Goal: Task Accomplishment & Management: Manage account settings

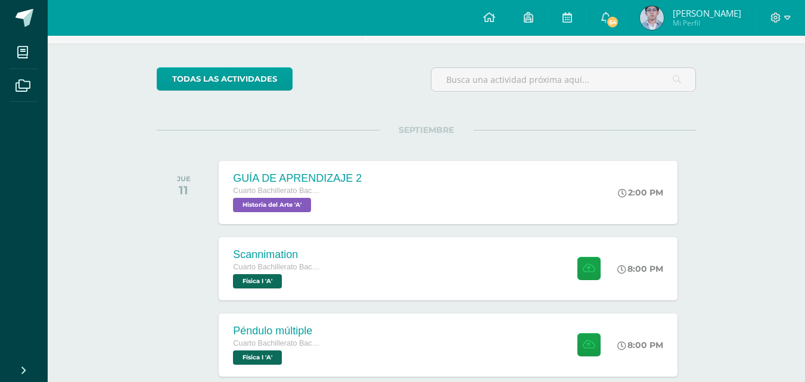
scroll to position [238, 0]
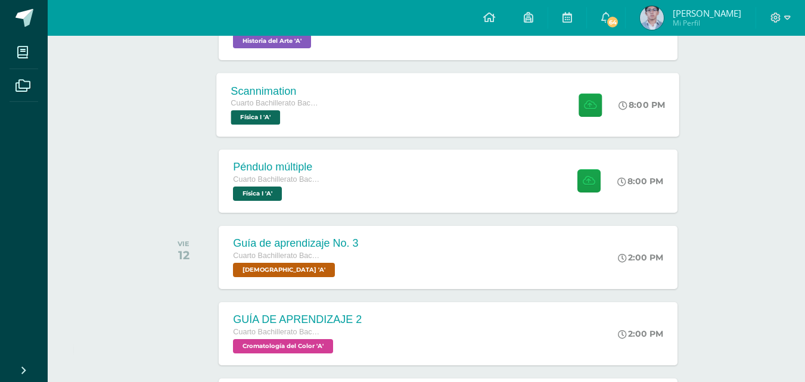
click at [340, 100] on div "Scannimation Cuarto Bachillerato Bachillerato en CCLL con Orientación en Diseño…" at bounding box center [448, 105] width 463 height 64
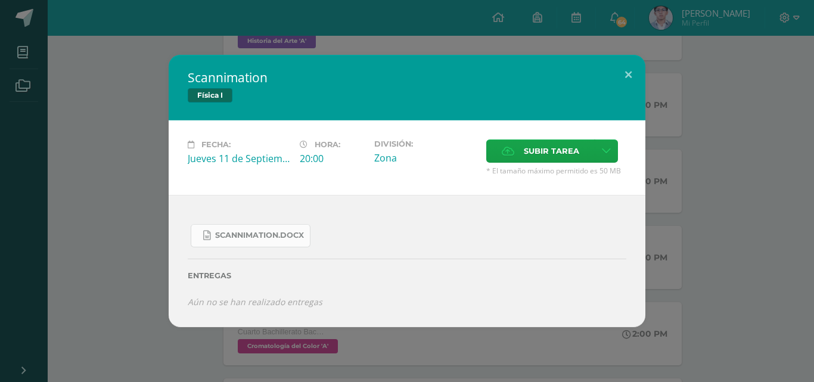
click at [237, 244] on link "Scannimation.docx" at bounding box center [251, 235] width 120 height 23
click at [105, 163] on div "Scannimation Física I Fecha: Jueves 11 de Septiembre Hora: 20:00 División: Zona…" at bounding box center [407, 191] width 804 height 272
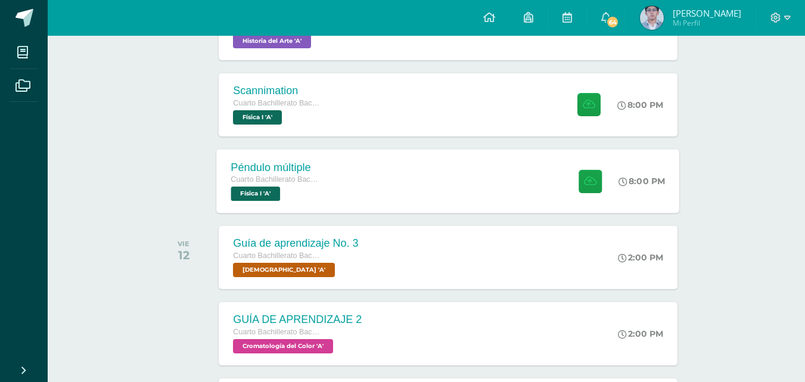
click at [294, 184] on div "Cuarto Bachillerato Bachillerato en CCLL con Orientación en Diseño Gráfico" at bounding box center [276, 179] width 91 height 13
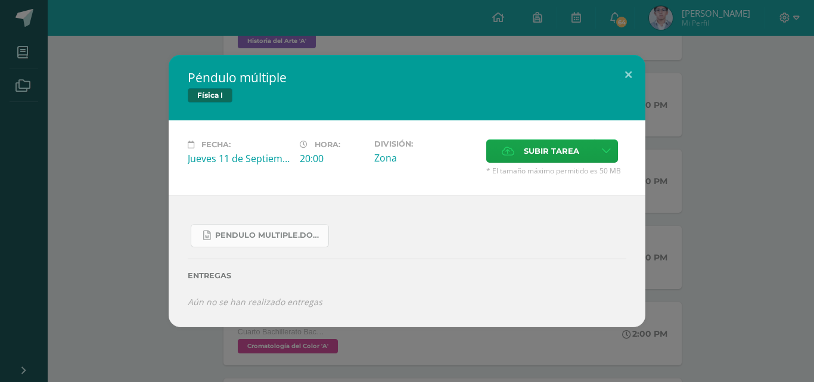
click at [281, 235] on span "Pendulo multiple.docx" at bounding box center [268, 236] width 107 height 10
click at [516, 154] on label "Subir tarea" at bounding box center [540, 150] width 108 height 23
click at [0, 0] on input "Subir tarea" at bounding box center [0, 0] width 0 height 0
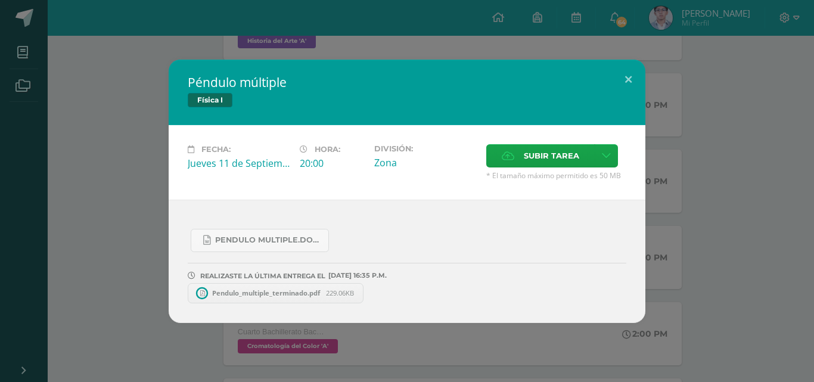
click at [137, 129] on div "Péndulo múltiple Física I Fecha: Jueves 11 de Septiembre Hora: 20:00 División: …" at bounding box center [407, 191] width 804 height 263
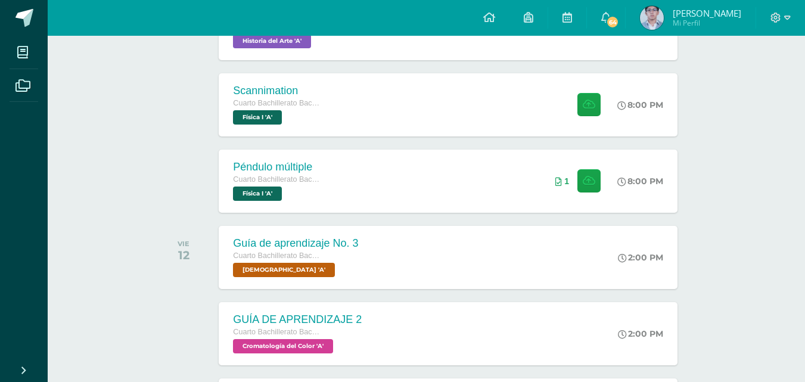
scroll to position [179, 0]
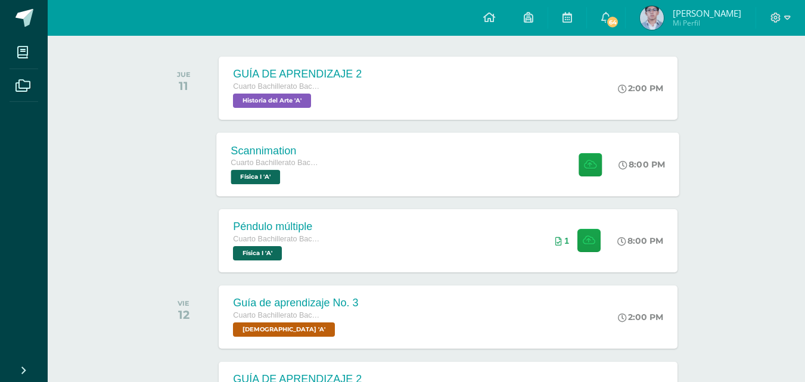
click at [299, 176] on div "Cuarto Bachillerato Bachillerato en CCLL con Orientación en Diseño Gráfico Físi…" at bounding box center [276, 170] width 91 height 27
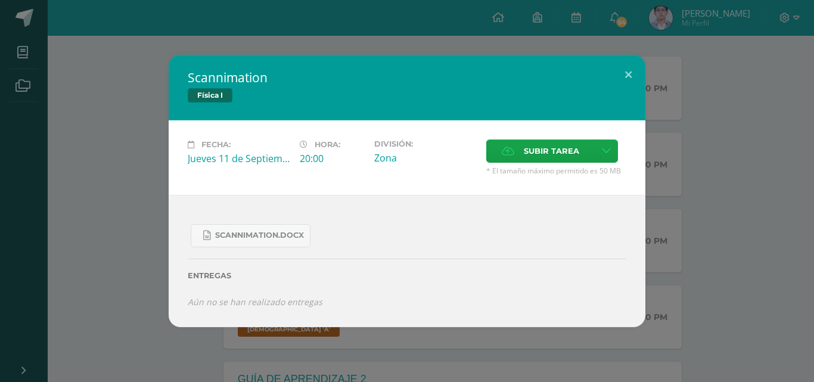
click at [137, 100] on div "Scannimation Física I Fecha: Jueves 11 de Septiembre Hora: 20:00 División: Zona…" at bounding box center [407, 191] width 804 height 272
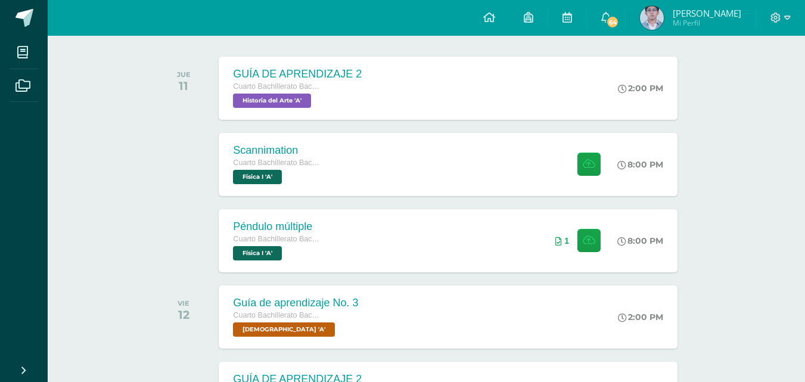
click at [711, 24] on span "Mi Perfil" at bounding box center [707, 23] width 69 height 10
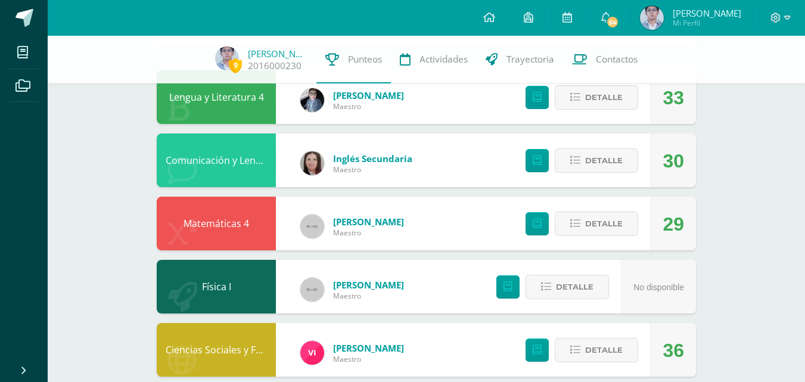
scroll to position [119, 0]
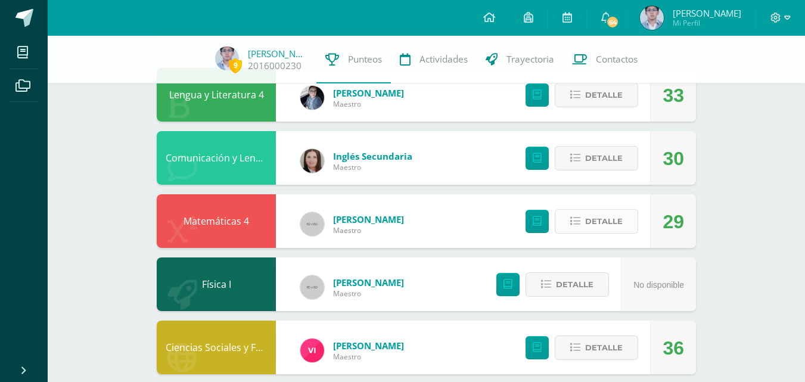
click at [580, 212] on button "Detalle" at bounding box center [596, 221] width 83 height 24
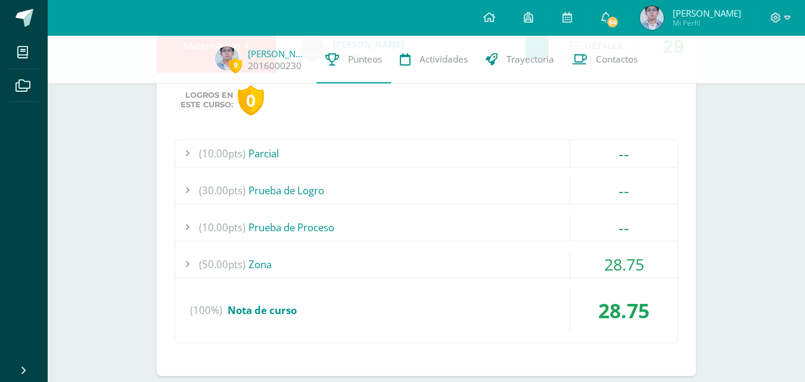
scroll to position [298, 0]
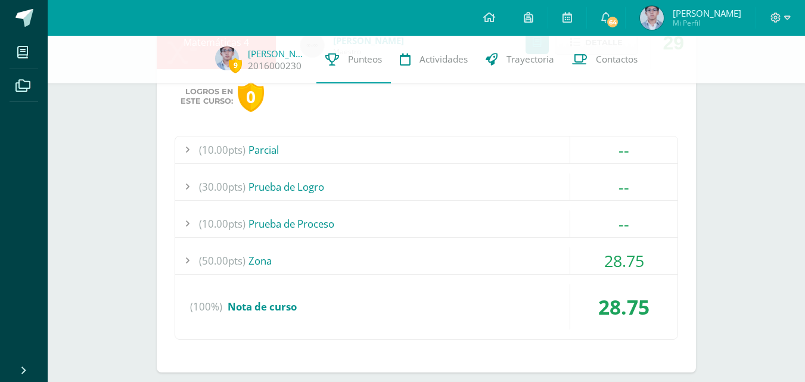
click at [251, 260] on div "(50.00pts) Zona" at bounding box center [426, 260] width 502 height 27
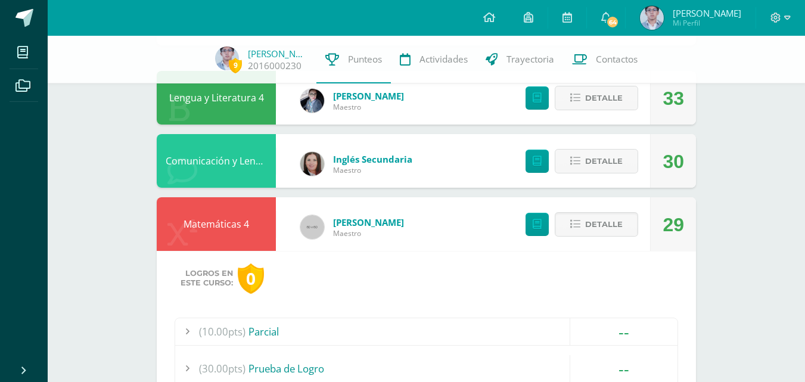
scroll to position [60, 0]
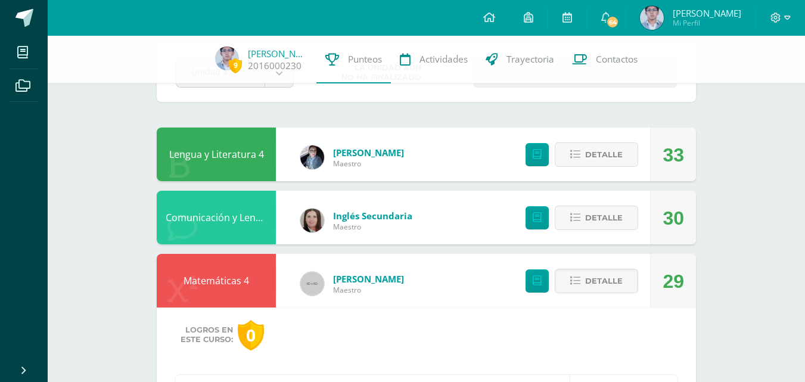
click at [550, 156] on div "Detalle" at bounding box center [579, 154] width 142 height 54
click at [567, 155] on button "Detalle" at bounding box center [596, 154] width 83 height 24
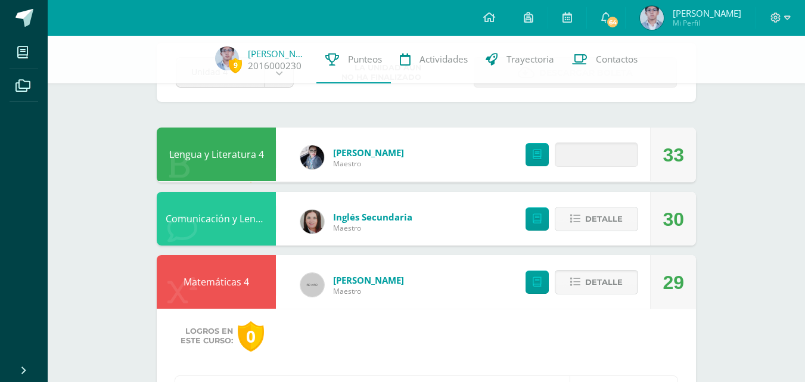
scroll to position [119, 0]
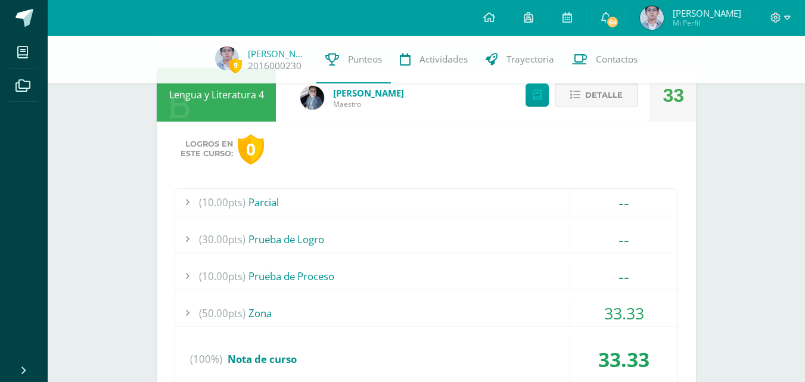
click at [243, 309] on span "(50.00pts)" at bounding box center [222, 313] width 46 height 27
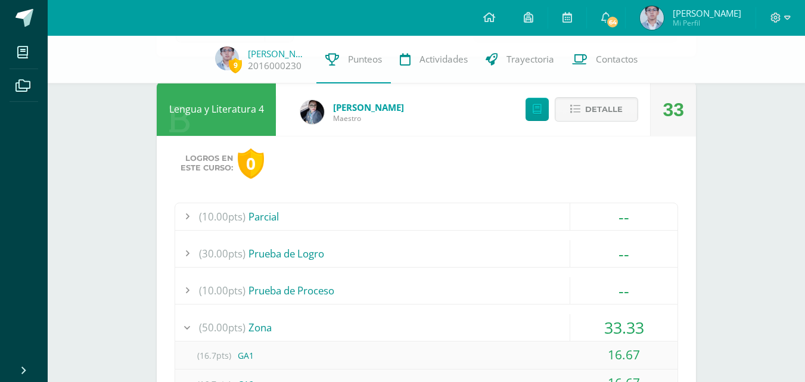
scroll to position [0, 0]
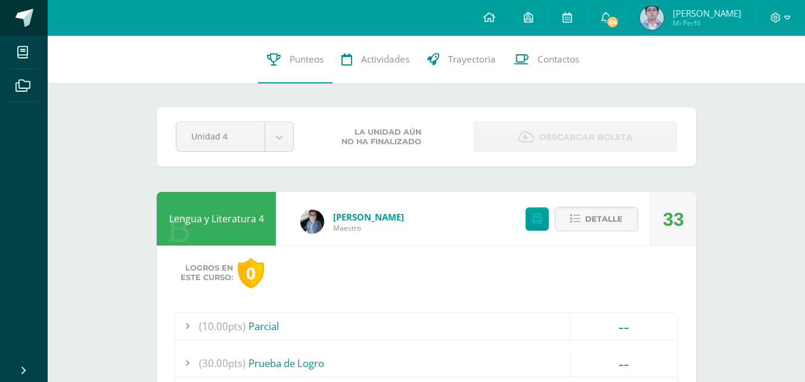
click at [11, 21] on link at bounding box center [24, 18] width 48 height 36
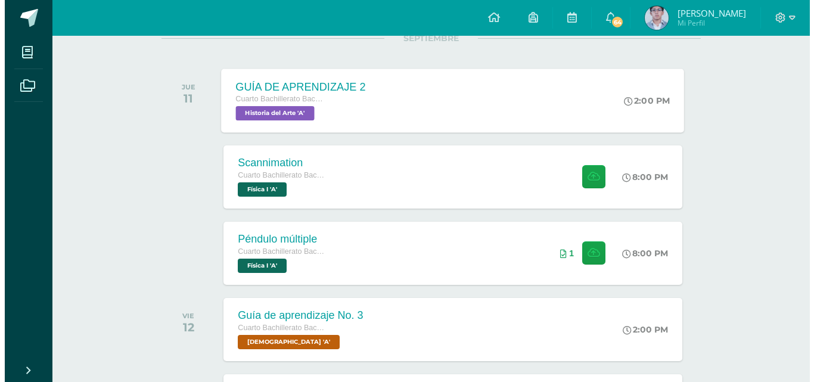
scroll to position [179, 0]
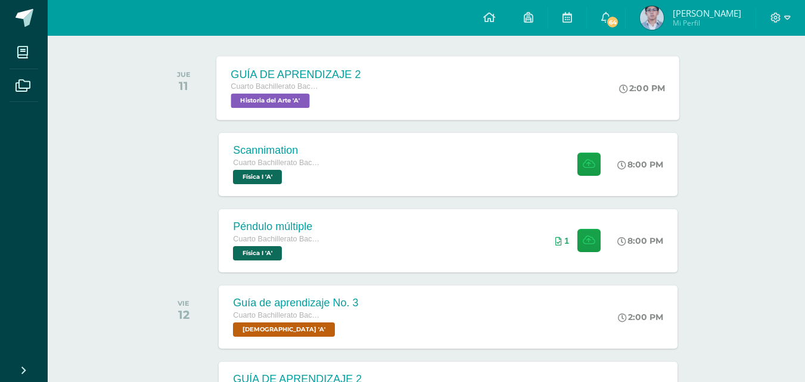
click at [316, 89] on span "Cuarto Bachillerato Bachillerato en CCLL con Orientación en Diseño Gráfico" at bounding box center [276, 86] width 91 height 8
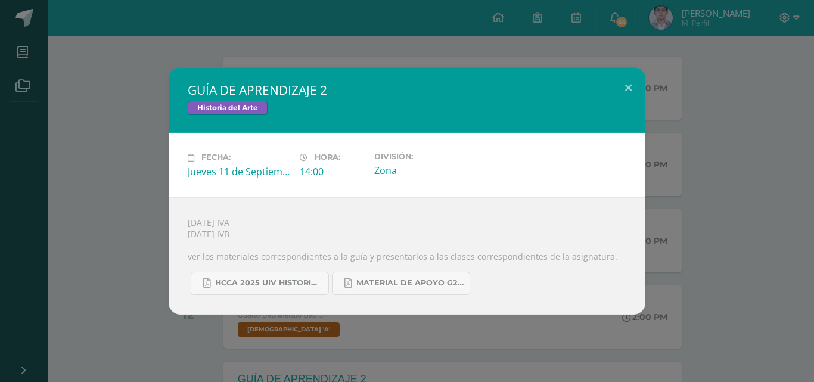
click at [152, 165] on div "GUÍA DE APRENDIZAJE 2 Historia del Arte Fecha: [DATE] Hora: 14:00 División:" at bounding box center [407, 190] width 804 height 247
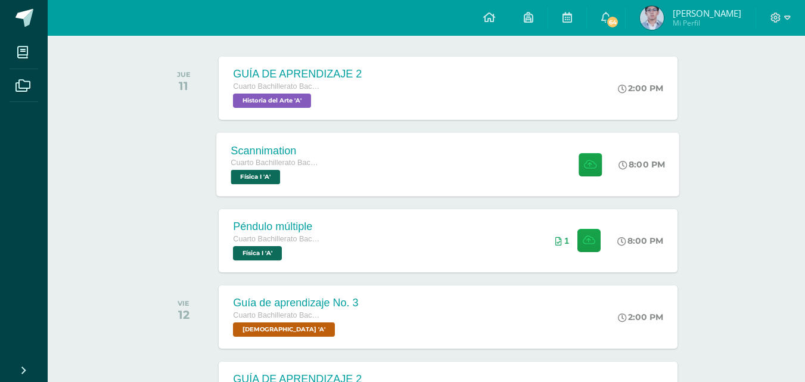
click at [292, 176] on div "Cuarto Bachillerato Bachillerato en CCLL con Orientación en Diseño Gráfico Físi…" at bounding box center [276, 170] width 91 height 27
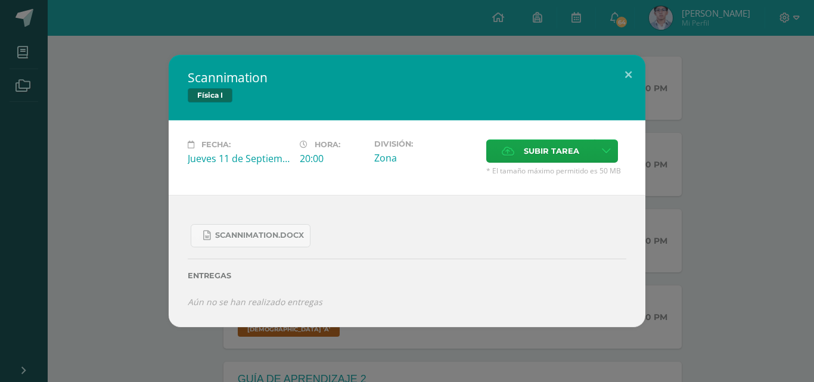
drag, startPoint x: 263, startPoint y: 77, endPoint x: 190, endPoint y: 77, distance: 73.3
click at [190, 77] on h2 "Scannimation" at bounding box center [407, 77] width 438 height 17
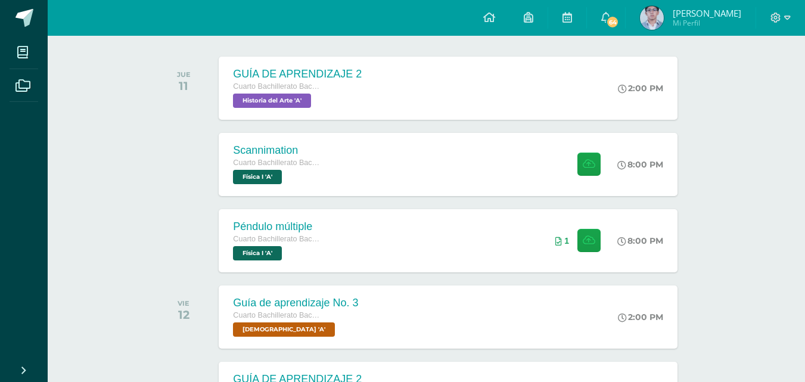
click at [460, 273] on div "Péndulo múltiple Cuarto Bachillerato Bachillerato en CCLL con Orientación en Di…" at bounding box center [426, 240] width 539 height 67
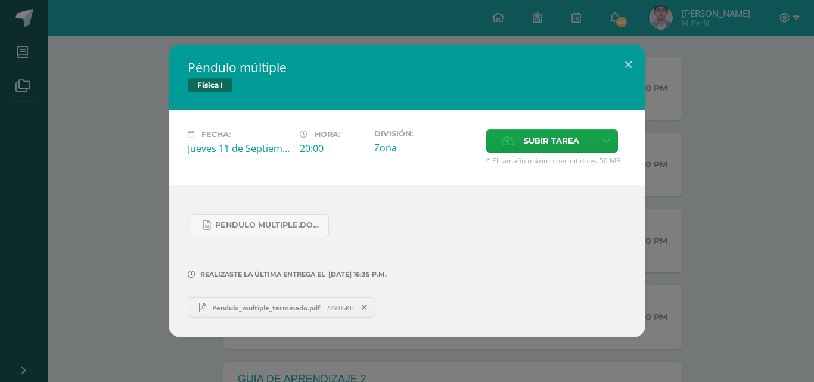
click at [242, 307] on span "Pendulo_multiple_terminado.pdf" at bounding box center [266, 307] width 120 height 9
click at [367, 309] on icon at bounding box center [364, 307] width 5 height 8
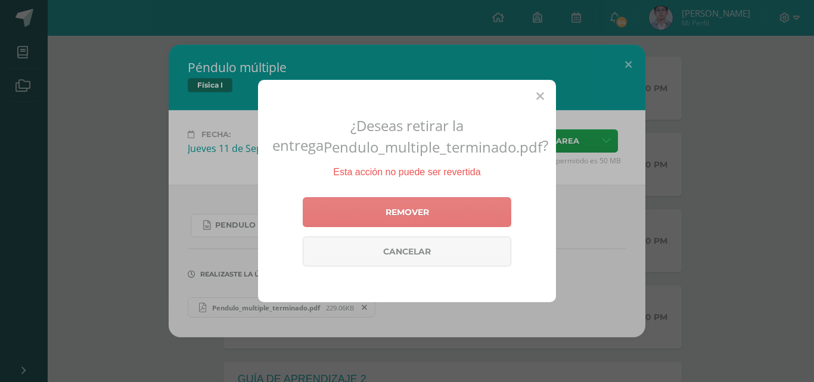
click at [337, 212] on link "Remover" at bounding box center [407, 212] width 208 height 30
